Goal: Task Accomplishment & Management: Complete application form

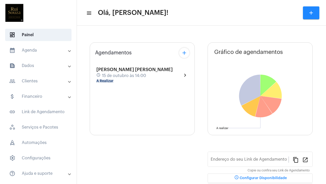
type input "[URL][DOMAIN_NAME]"
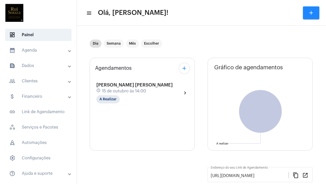
click at [46, 48] on mat-panel-title "calendar_month_outlined Agenda" at bounding box center [38, 50] width 59 height 6
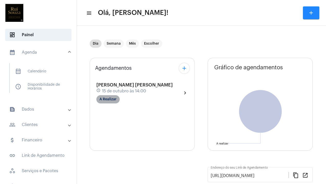
click at [112, 101] on mat-chip "A Realizar" at bounding box center [108, 99] width 23 height 8
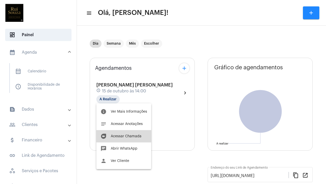
click at [127, 136] on span "Acessar Chamada" at bounding box center [126, 136] width 31 height 4
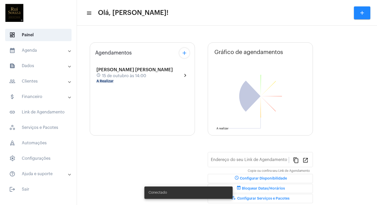
type input "[URL][DOMAIN_NAME]"
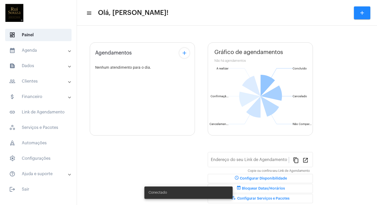
type input "[URL][DOMAIN_NAME]"
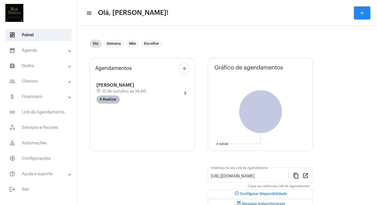
click at [105, 99] on mat-chip "A Realizar" at bounding box center [108, 99] width 23 height 8
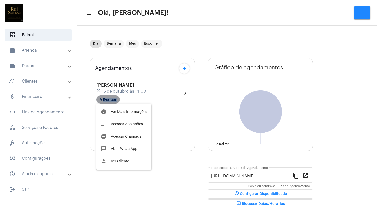
click at [105, 99] on body "dashboard Painel calendar_month_outlined Agenda calendar_month_outlined Calendá…" at bounding box center [188, 102] width 377 height 205
click at [121, 136] on span "Acessar Chamada" at bounding box center [126, 136] width 31 height 4
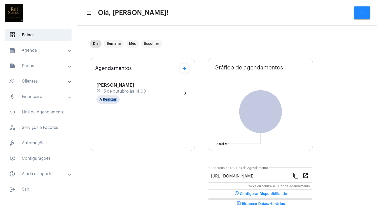
click at [0, 0] on mat-sidenav-container "dashboard Painel calendar_month_outlined Agenda calendar_month_outlined Calendá…" at bounding box center [188, 102] width 377 height 205
click at [40, 49] on mat-panel-title "calendar_month_outlined Agenda" at bounding box center [38, 50] width 59 height 6
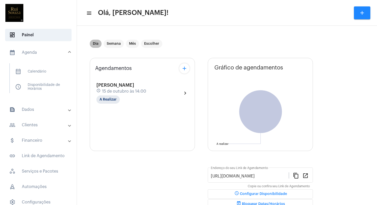
click at [97, 46] on mat-chip "Dia" at bounding box center [96, 44] width 12 height 8
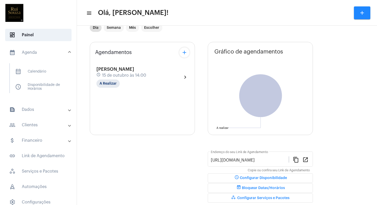
scroll to position [20, 0]
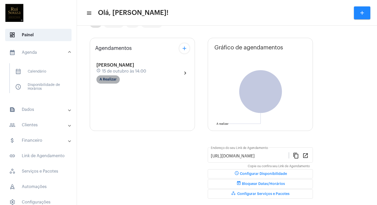
click at [109, 80] on mat-chip "A Realizar" at bounding box center [108, 79] width 23 height 8
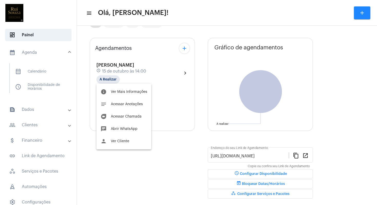
click at [140, 70] on div at bounding box center [188, 102] width 377 height 205
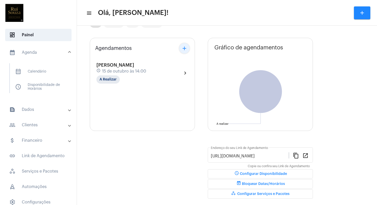
click at [185, 47] on mat-icon "add" at bounding box center [184, 48] width 6 height 6
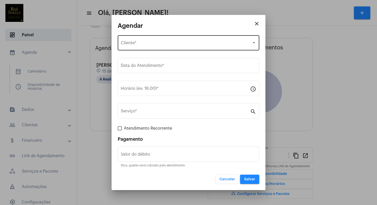
click at [172, 46] on div "Selecione o Cliente Cliente *" at bounding box center [189, 42] width 136 height 16
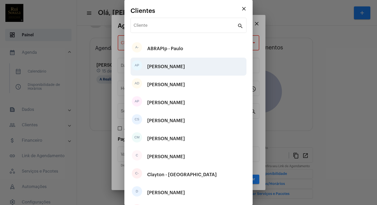
click at [179, 70] on div "[PERSON_NAME]" at bounding box center [166, 66] width 38 height 15
type input "R$"
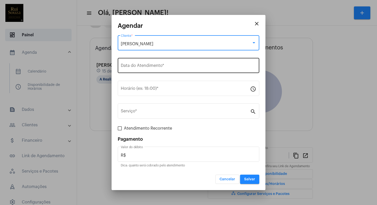
click at [172, 67] on input "Data do Atendimento *" at bounding box center [189, 66] width 136 height 5
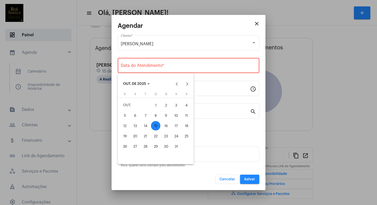
click at [157, 125] on div "15" at bounding box center [155, 125] width 9 height 9
type input "[DATE]"
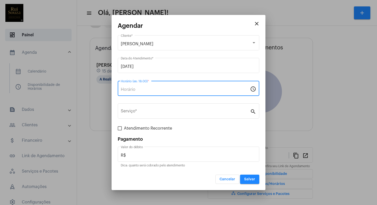
click at [155, 90] on input "Horário (ex: 18:00) *" at bounding box center [185, 89] width 129 height 5
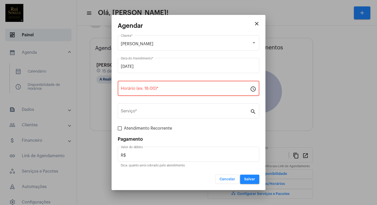
click at [254, 90] on mat-icon "schedule" at bounding box center [253, 88] width 6 height 6
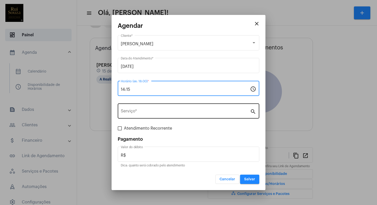
type input "14:15"
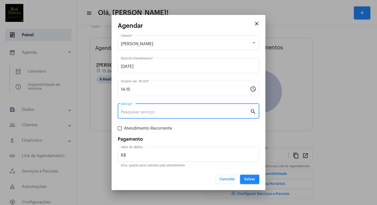
click at [207, 113] on input "Serviço *" at bounding box center [185, 112] width 129 height 5
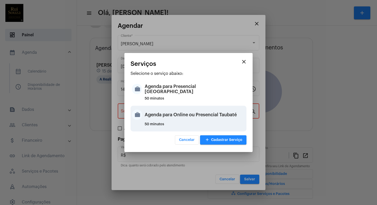
drag, startPoint x: 182, startPoint y: 119, endPoint x: 153, endPoint y: 119, distance: 28.8
click at [153, 119] on div "Agenda para Online ou Presencial Taubaté" at bounding box center [195, 114] width 101 height 15
type input "Agenda para Online ou Presencial Taubaté"
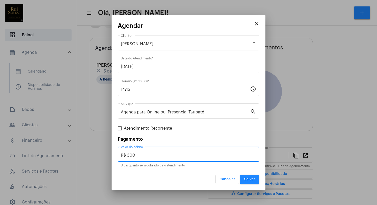
click at [141, 155] on input "R$ 300" at bounding box center [189, 155] width 136 height 5
type input "R$"
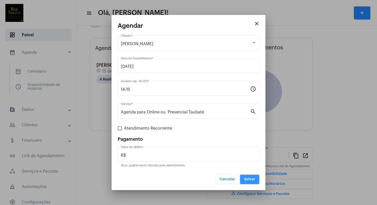
click at [250, 180] on span "Salvar" at bounding box center [249, 179] width 11 height 4
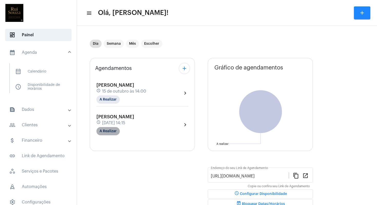
click at [114, 133] on mat-chip "A Realizar" at bounding box center [108, 131] width 23 height 8
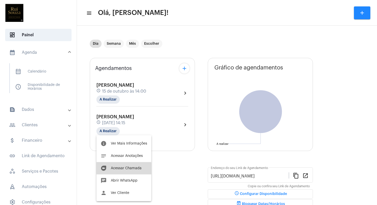
click at [116, 169] on span "Acessar Chamada" at bounding box center [126, 168] width 31 height 4
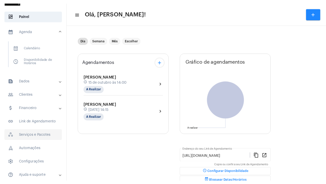
scroll to position [20, 0]
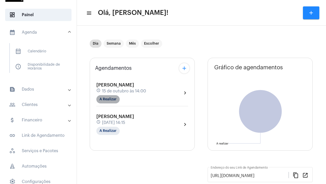
click at [113, 100] on mat-chip "A Realizar" at bounding box center [108, 99] width 23 height 8
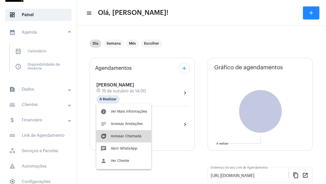
click at [128, 134] on button "duo [PERSON_NAME]" at bounding box center [124, 136] width 55 height 12
